Goal: Task Accomplishment & Management: Manage account settings

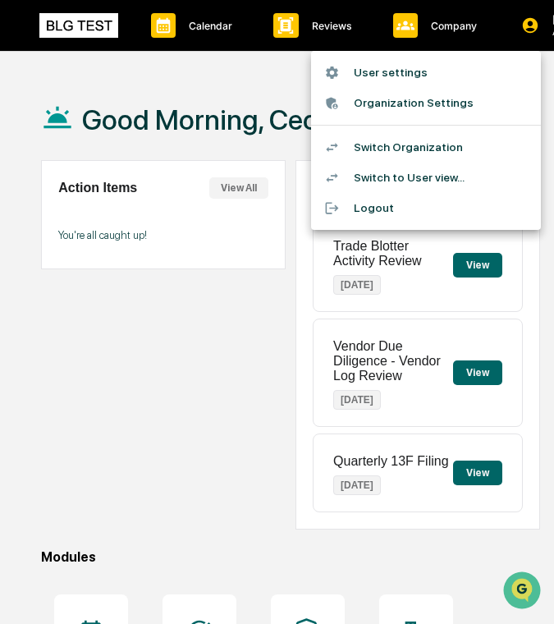
click at [269, 117] on div at bounding box center [277, 312] width 554 height 624
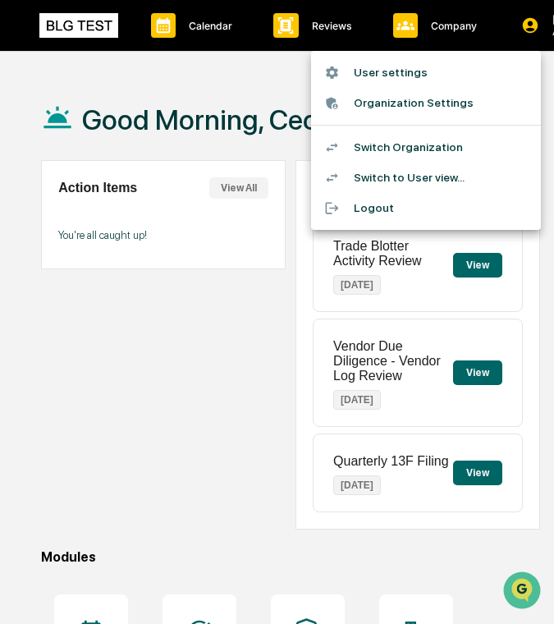
click at [474, 101] on li "Organization Settings" at bounding box center [426, 103] width 230 height 30
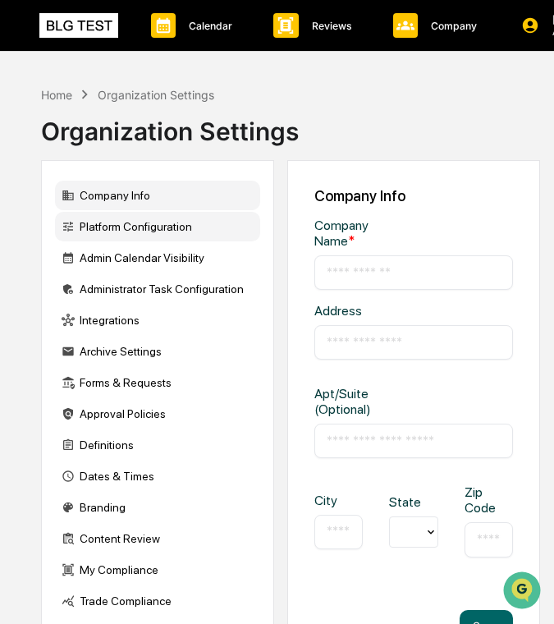
type input "********"
type input "**********"
type input "********"
type input "*****"
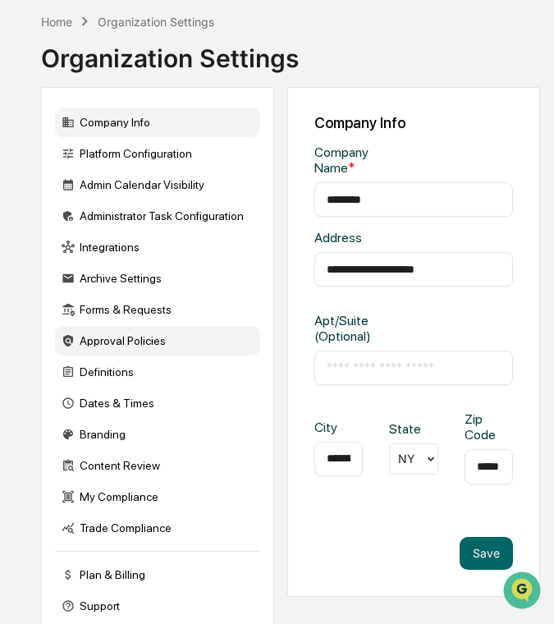
scroll to position [97, 0]
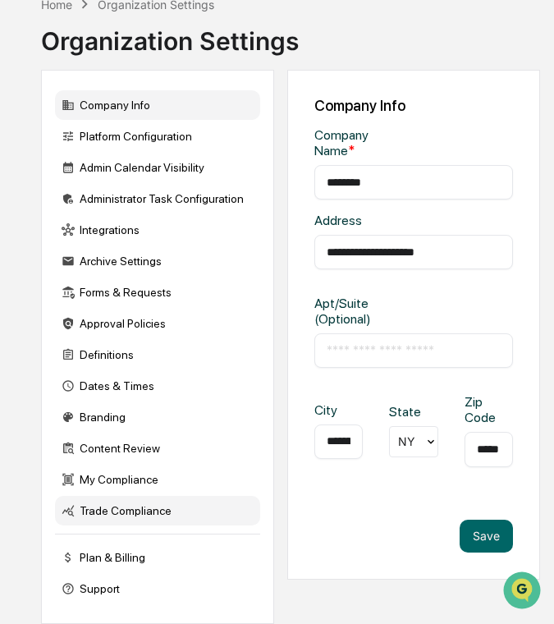
click at [118, 511] on div "Trade Compliance" at bounding box center [157, 511] width 205 height 30
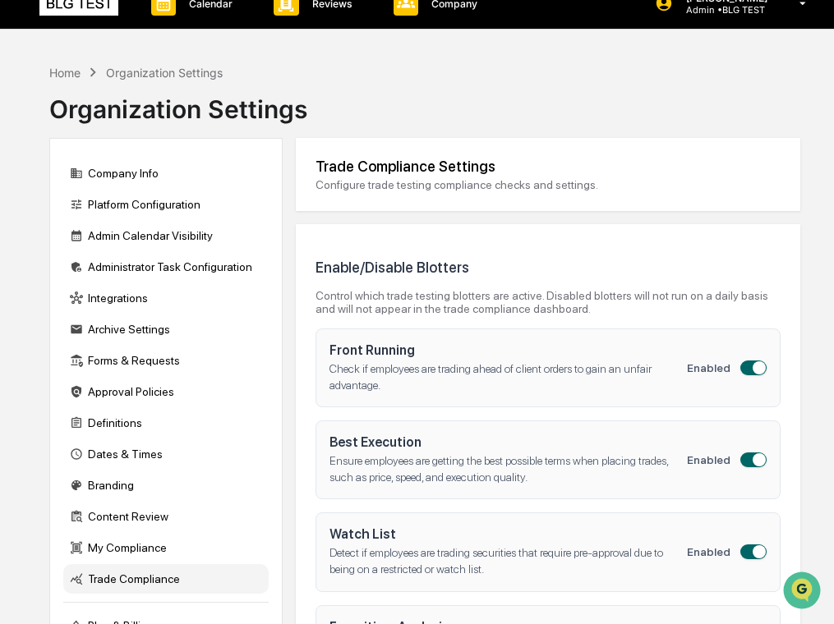
scroll to position [0, 0]
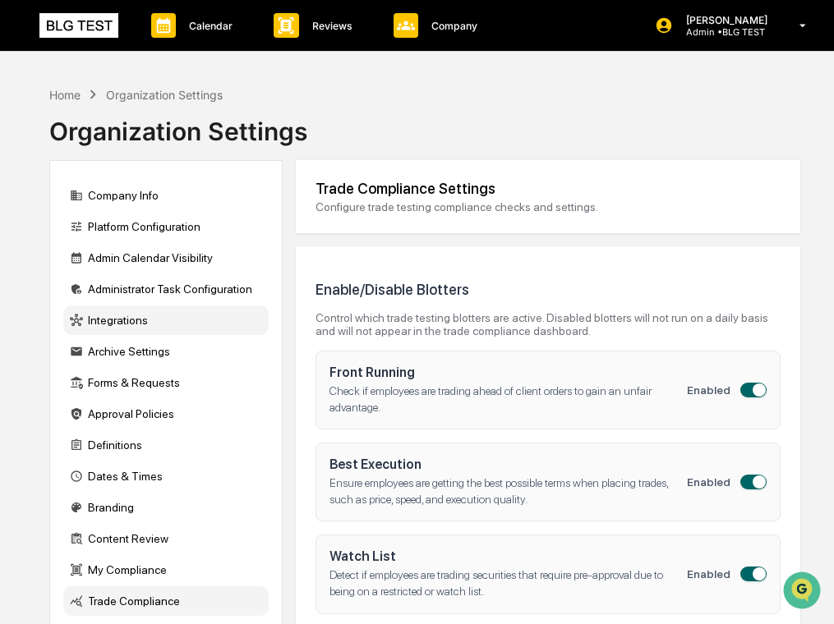
click at [209, 320] on div "Integrations" at bounding box center [165, 321] width 205 height 30
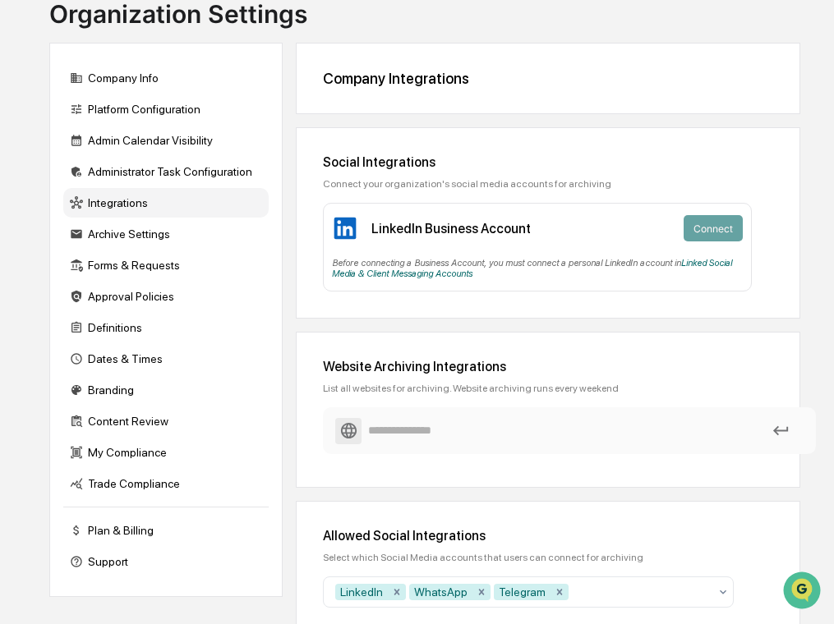
scroll to position [183, 0]
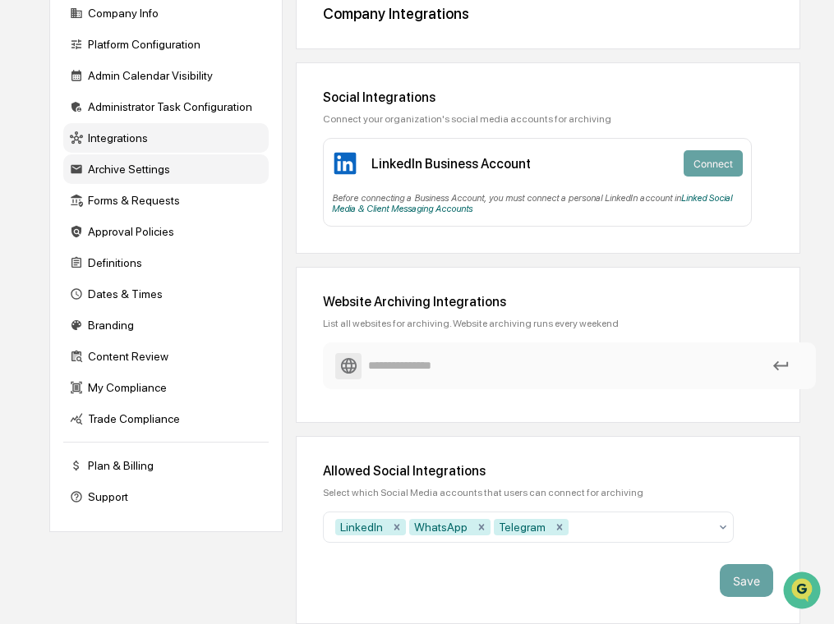
click at [193, 168] on div "Archive Settings" at bounding box center [165, 169] width 205 height 30
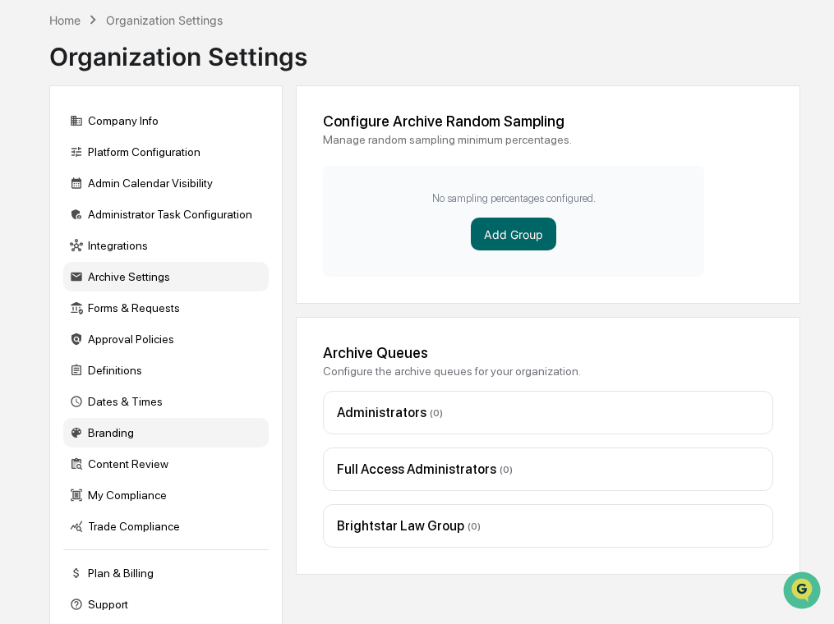
scroll to position [0, 0]
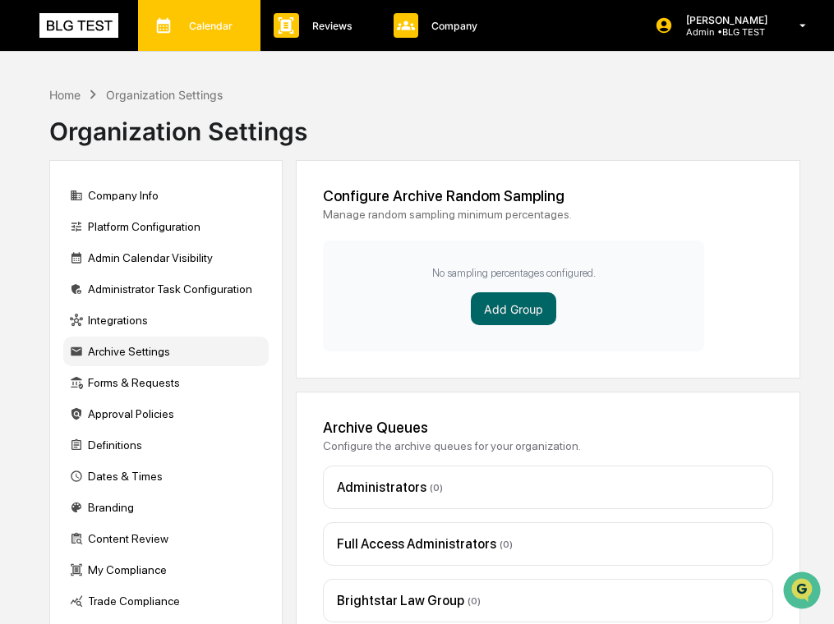
click at [231, 25] on p "Calendar" at bounding box center [208, 26] width 65 height 12
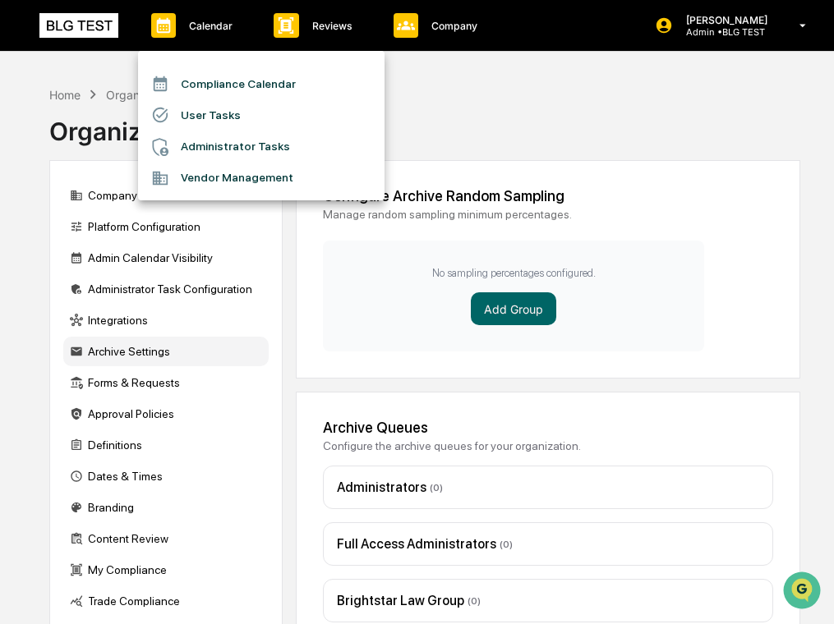
click at [300, 22] on div at bounding box center [417, 312] width 834 height 624
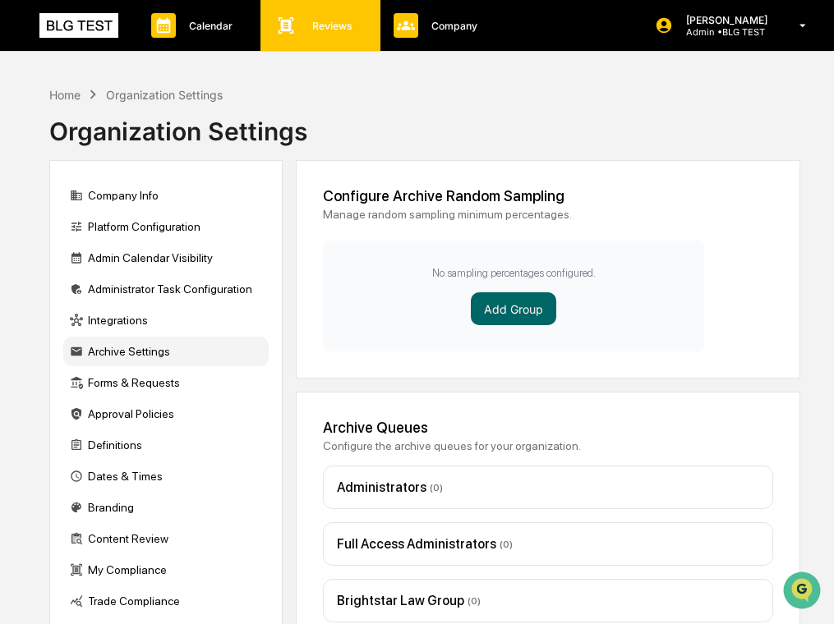
click at [296, 29] on icon at bounding box center [285, 25] width 25 height 25
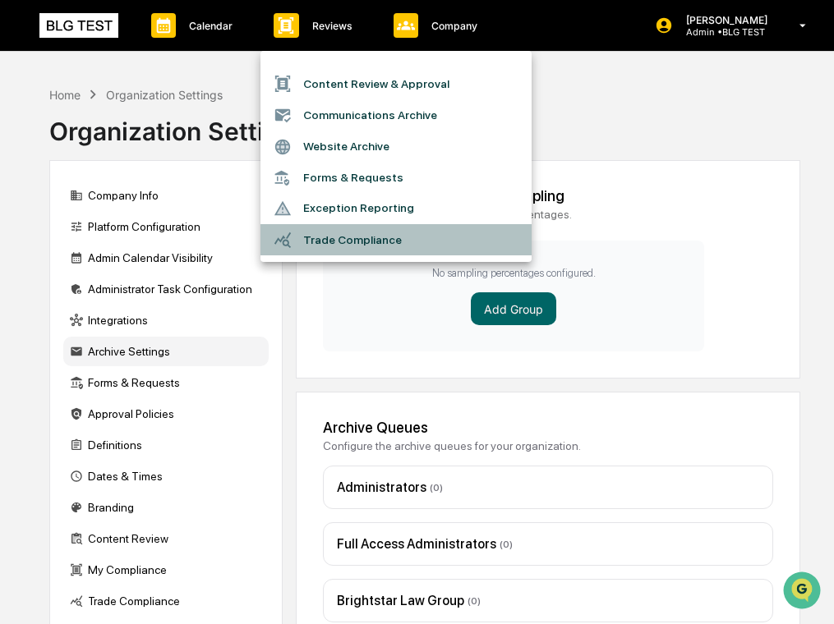
click at [319, 238] on li "Trade Compliance" at bounding box center [395, 239] width 271 height 31
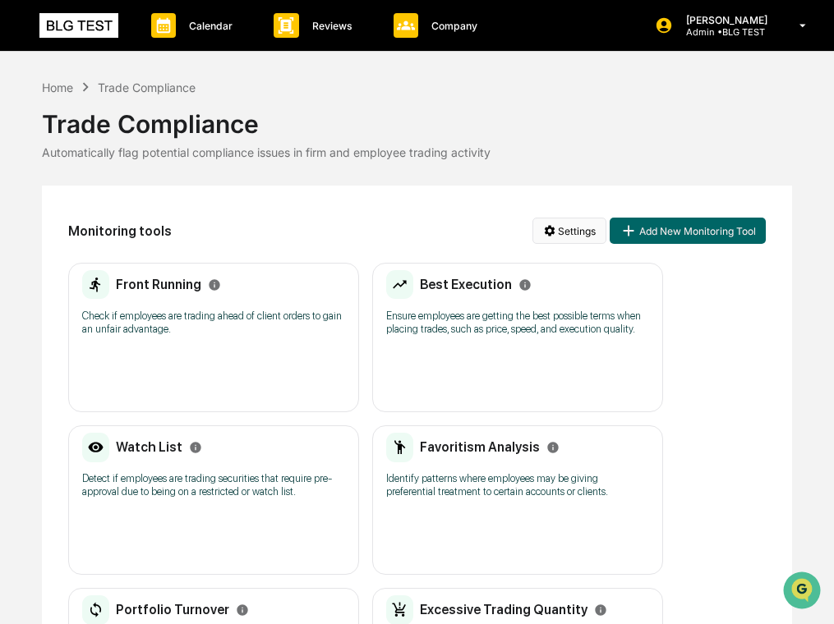
click at [554, 229] on html "Calendar Manage Tasks Reviews Approval Management Company People, Data, Setting…" at bounding box center [417, 312] width 834 height 624
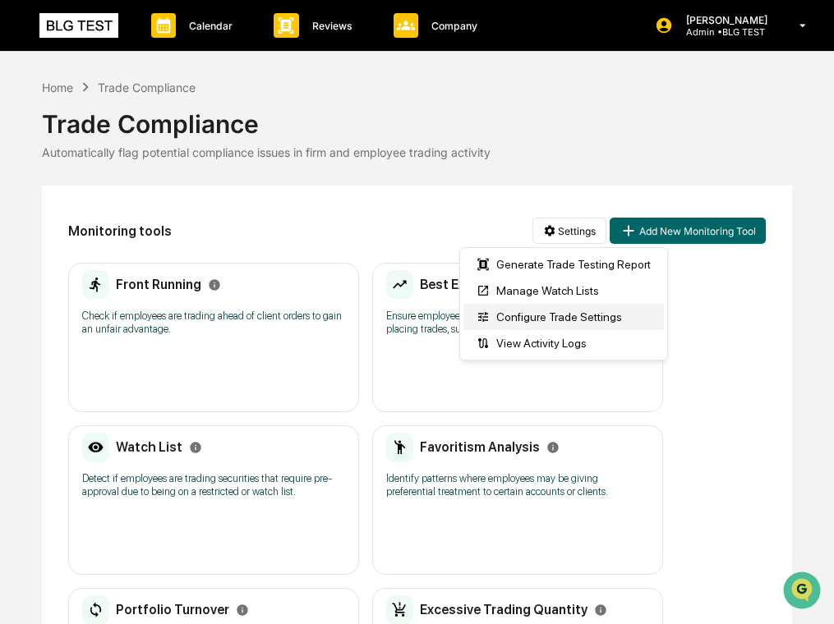
click at [554, 322] on div "Configure Trade Settings" at bounding box center [563, 317] width 200 height 26
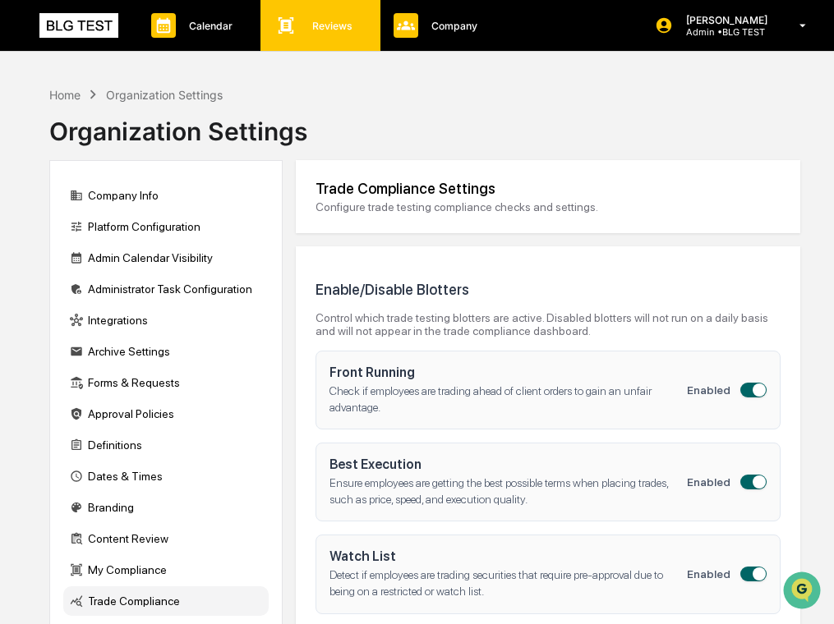
click at [315, 26] on p "Reviews" at bounding box center [330, 26] width 62 height 12
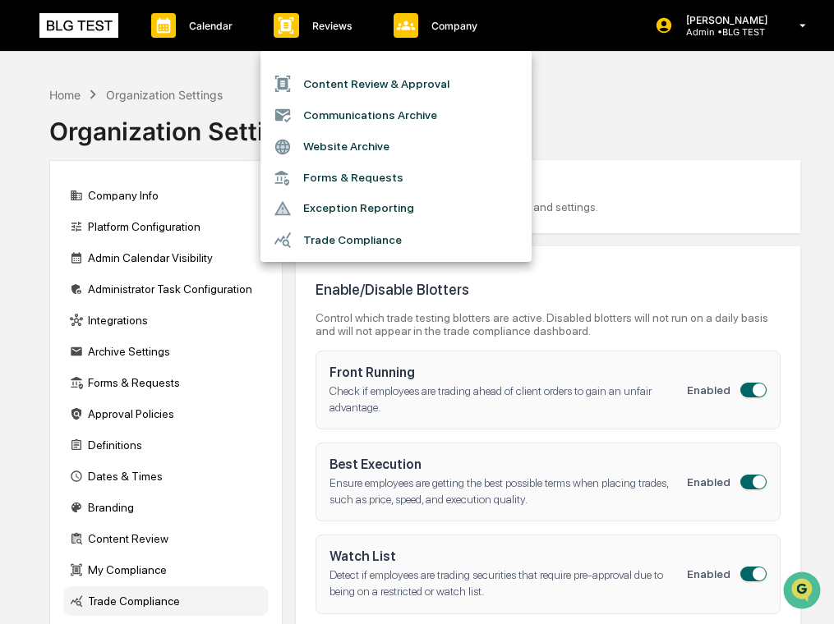
click at [304, 241] on li "Trade Compliance" at bounding box center [395, 239] width 271 height 31
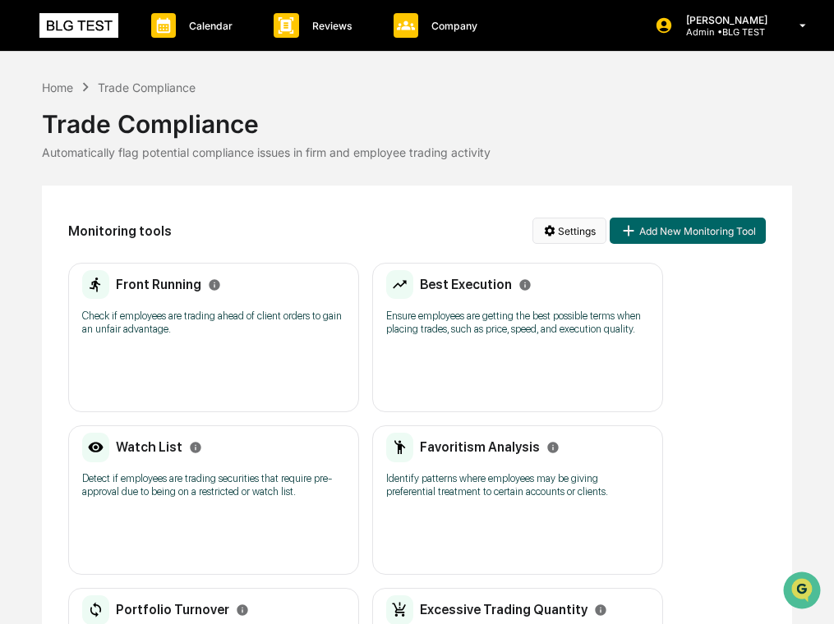
click at [547, 225] on html "Calendar Manage Tasks Reviews Approval Management Company People, Data, Setting…" at bounding box center [417, 312] width 834 height 624
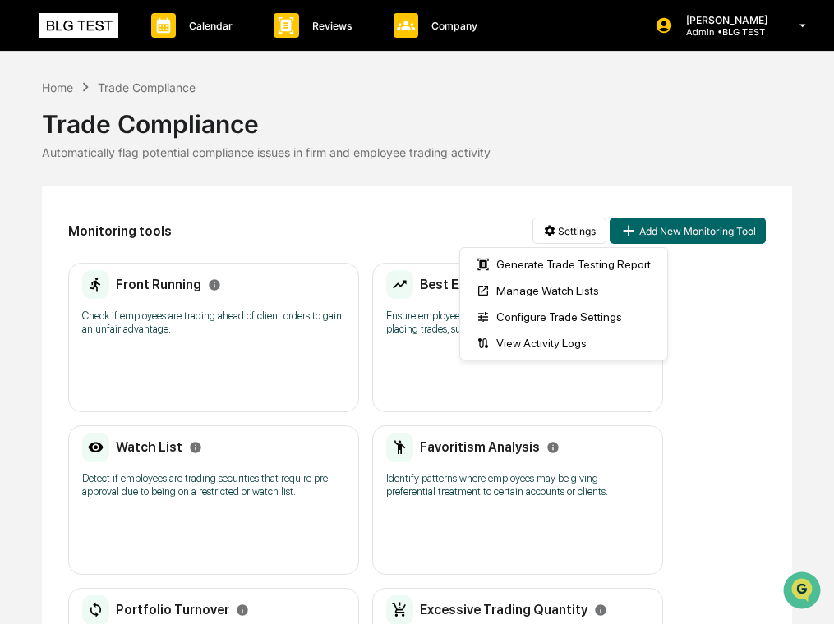
click at [421, 191] on html "Calendar Manage Tasks Reviews Approval Management Company People, Data, Setting…" at bounding box center [417, 312] width 834 height 624
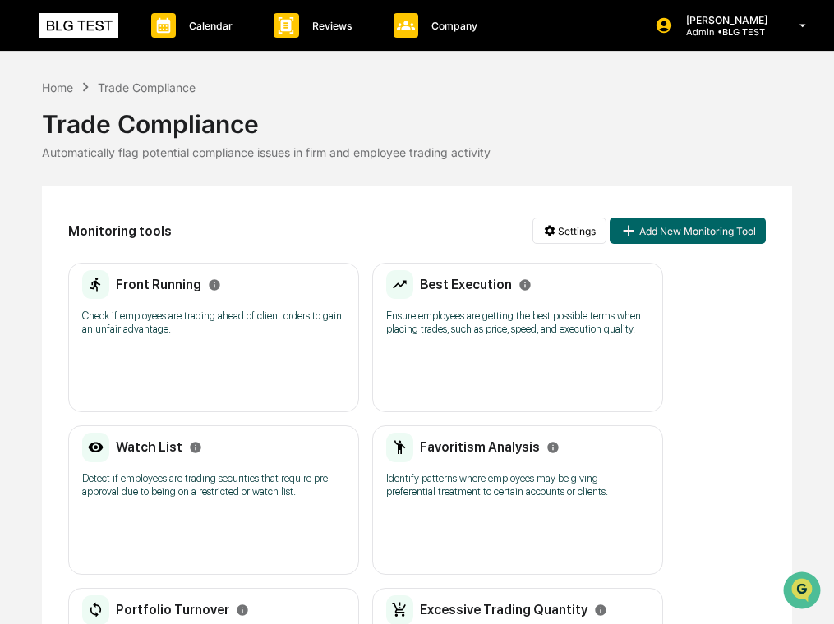
click at [186, 346] on div "Front Running Check if employees are trading ahead of client orders to gain an …" at bounding box center [213, 308] width 263 height 76
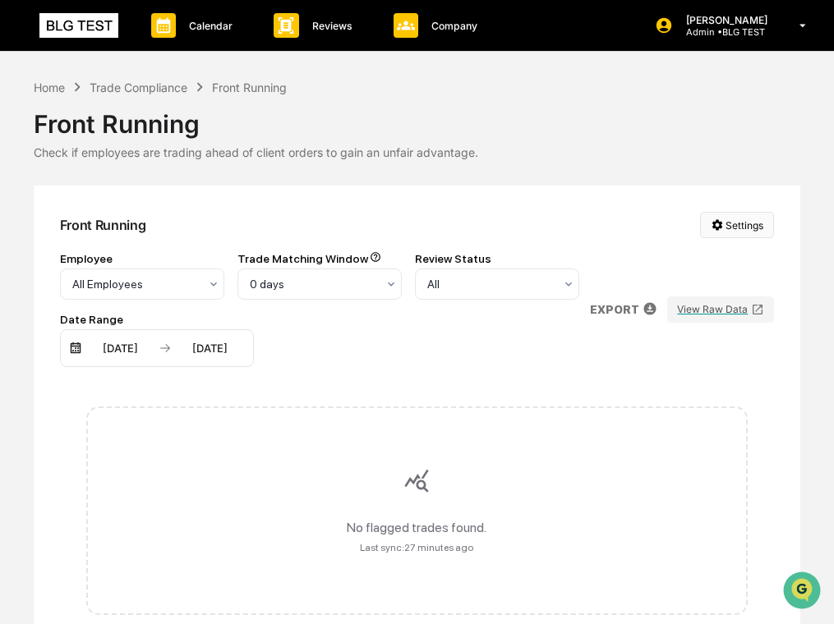
click at [554, 222] on html "Calendar Manage Tasks Reviews Approval Management Company People, Data, Setting…" at bounding box center [417, 312] width 834 height 624
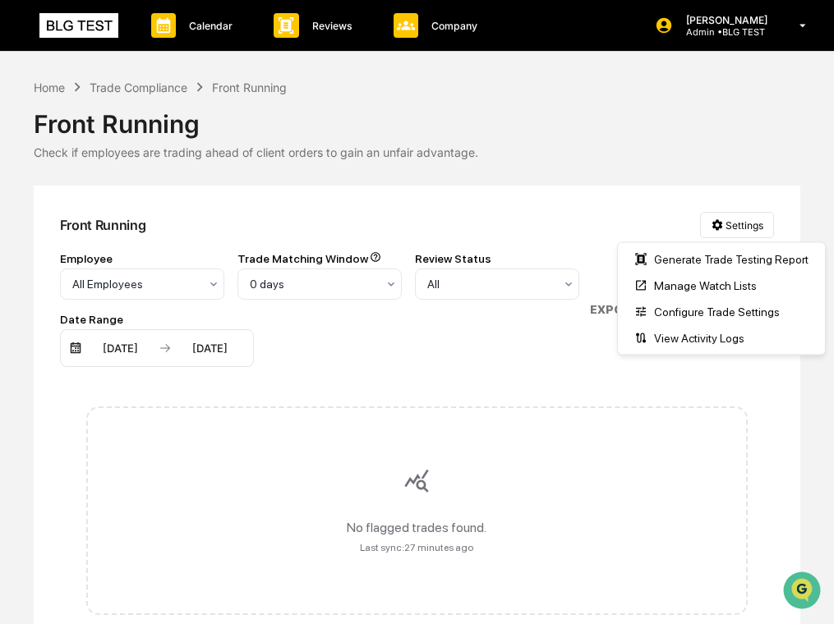
click at [554, 227] on html "Calendar Manage Tasks Reviews Approval Management Company People, Data, Setting…" at bounding box center [417, 312] width 834 height 624
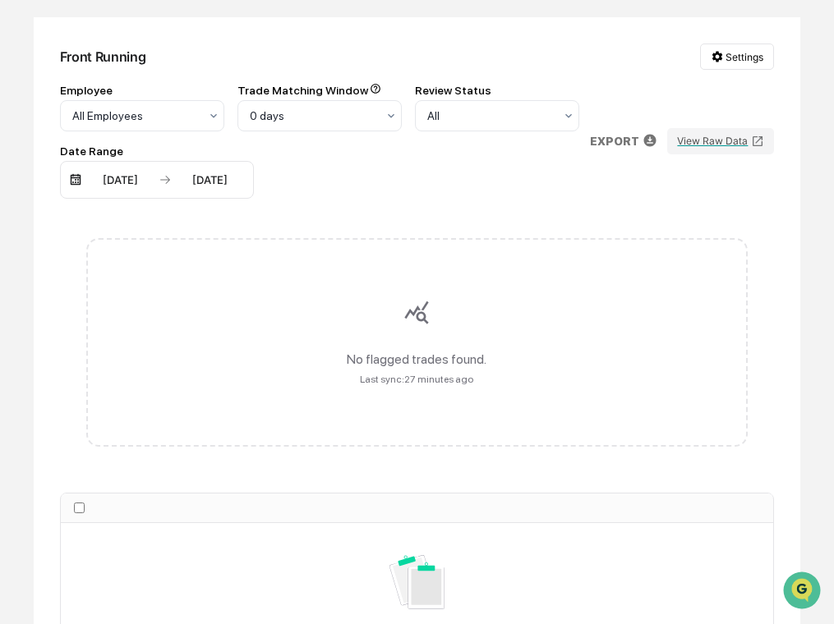
scroll to position [154, 0]
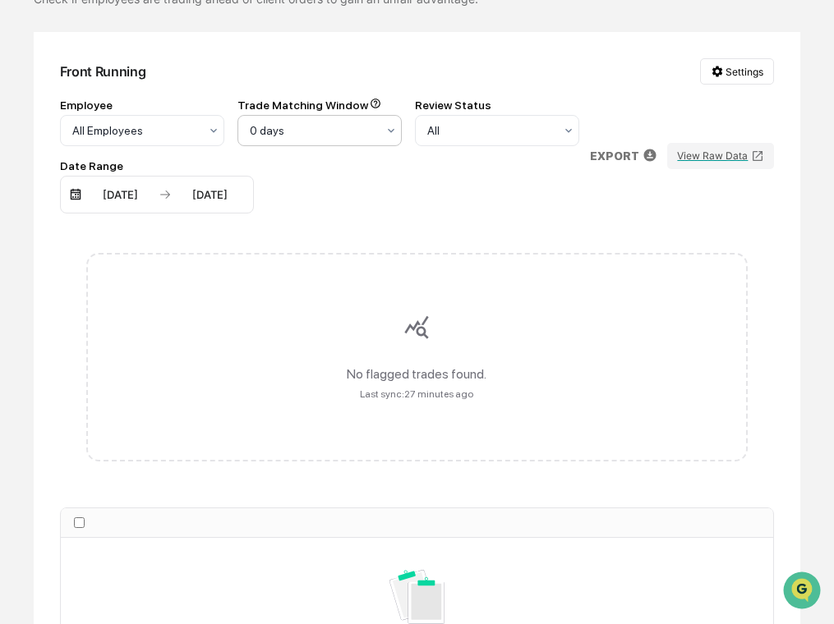
click at [276, 136] on div at bounding box center [313, 130] width 126 height 16
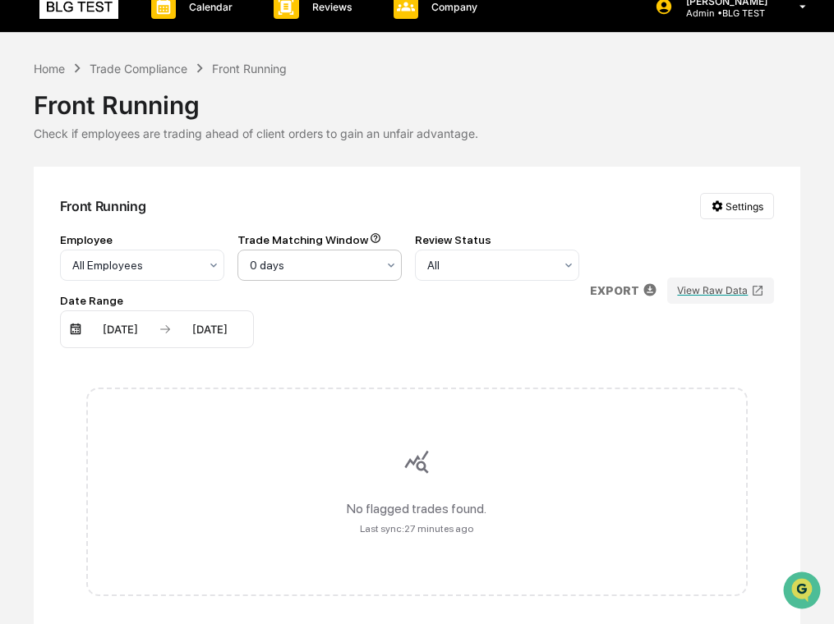
scroll to position [0, 0]
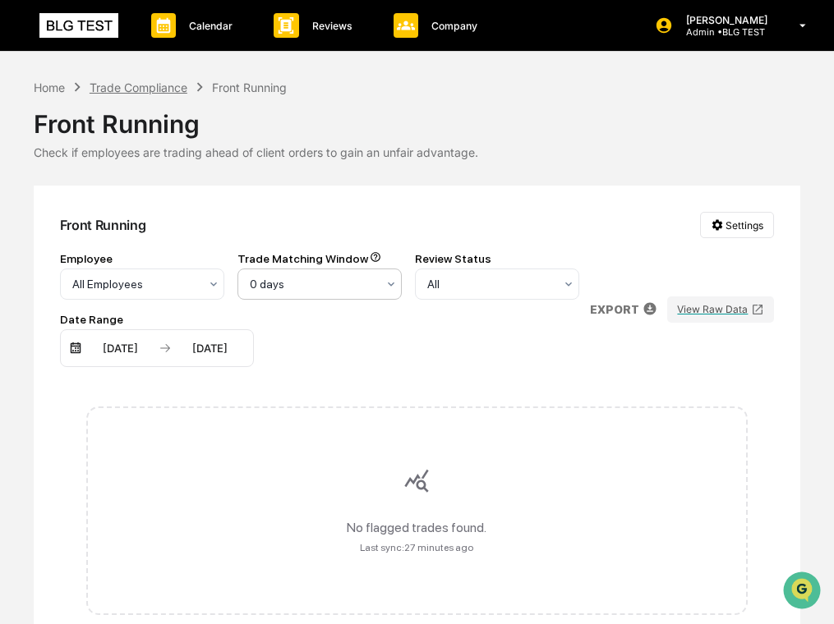
click at [159, 90] on div "Trade Compliance" at bounding box center [139, 87] width 98 height 14
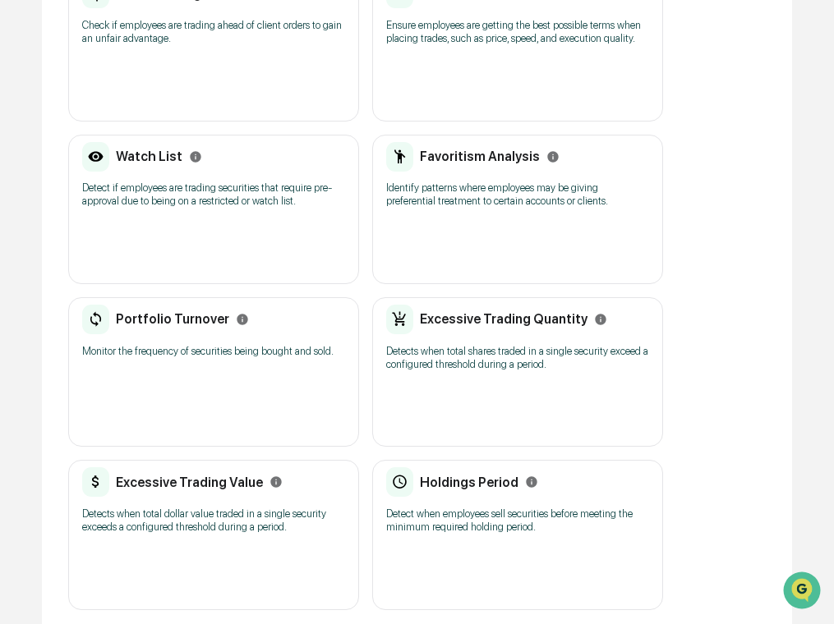
scroll to position [338, 0]
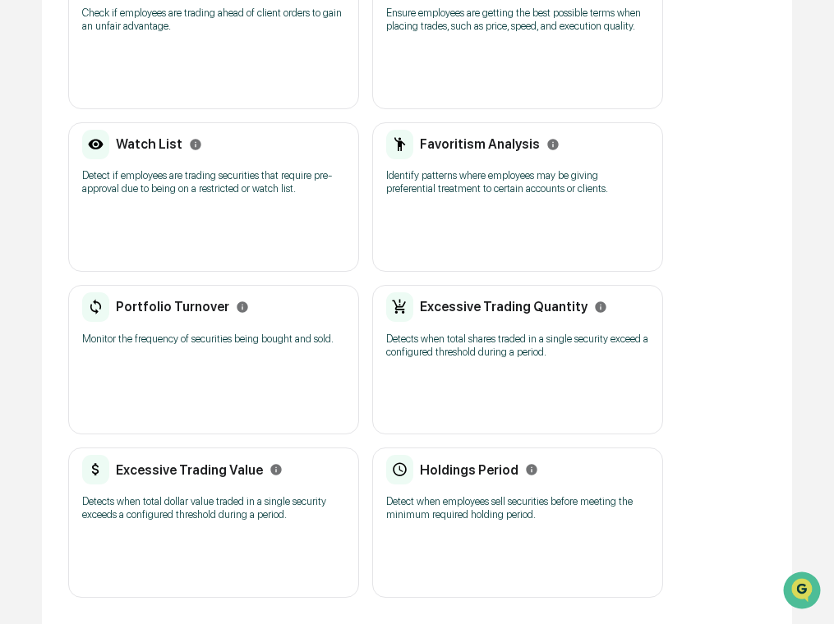
click at [475, 209] on div "Favoritism Analysis Identify patterns where employees may be giving preferentia…" at bounding box center [517, 196] width 291 height 149
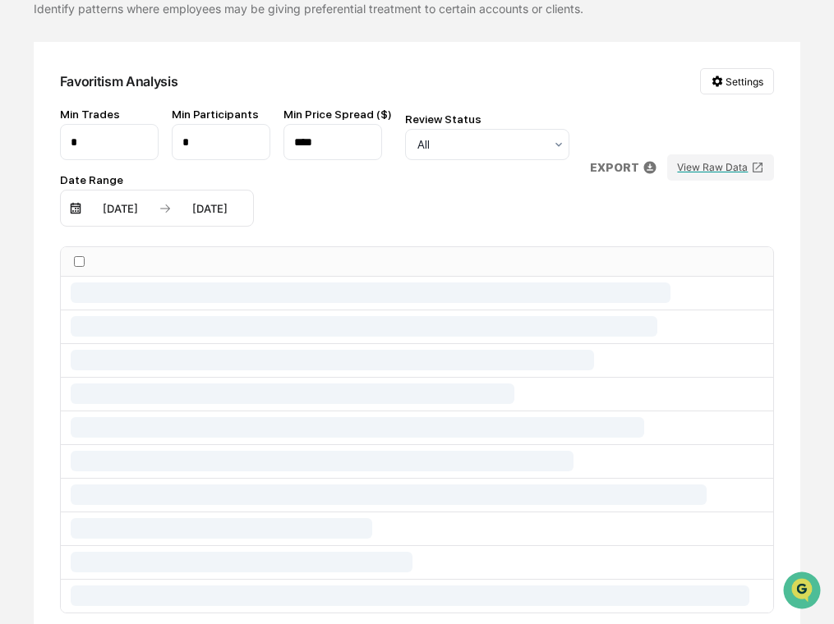
scroll to position [30, 0]
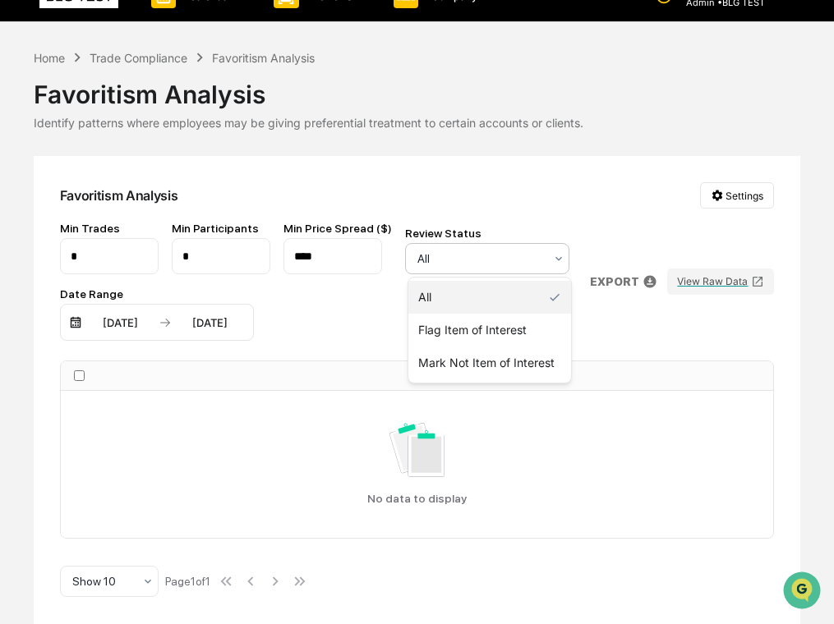
click at [526, 257] on div at bounding box center [480, 258] width 126 height 16
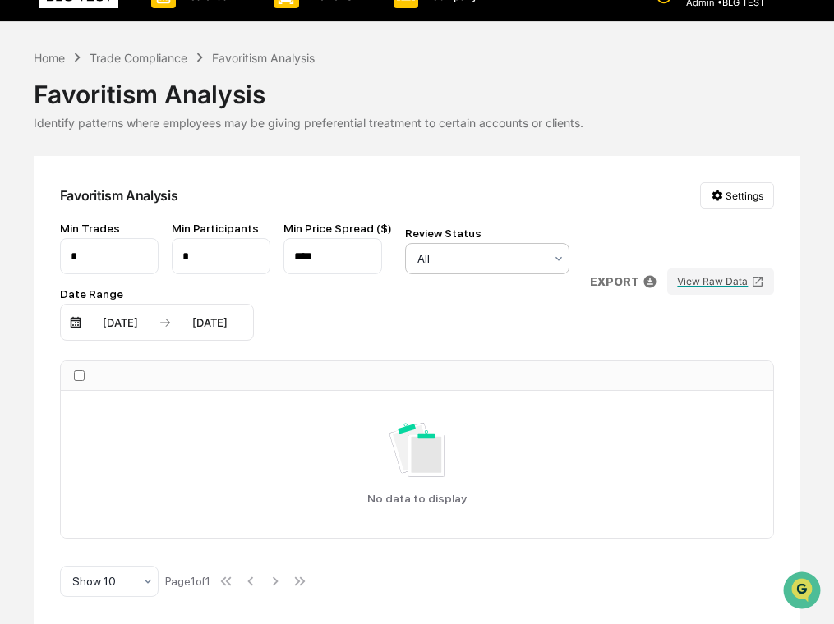
scroll to position [0, 0]
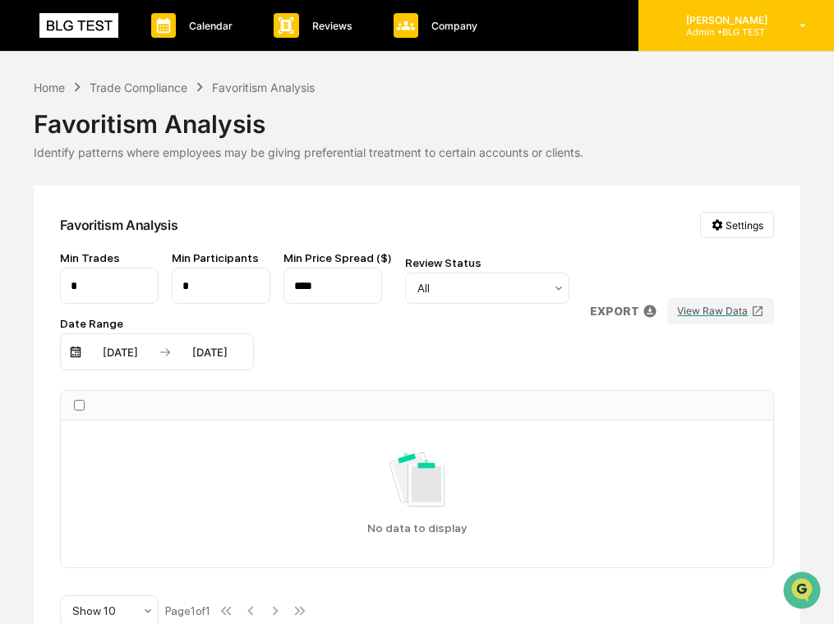
click at [554, 24] on div "[PERSON_NAME] Admin • BLG TEST" at bounding box center [735, 25] width 195 height 51
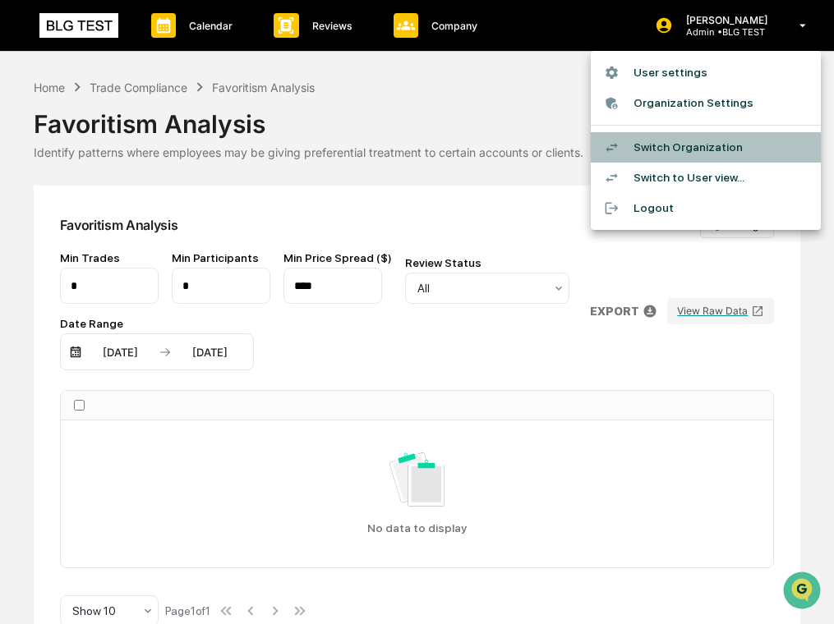
click at [554, 154] on li "Switch Organization" at bounding box center [705, 147] width 230 height 30
